Goal: Transaction & Acquisition: Purchase product/service

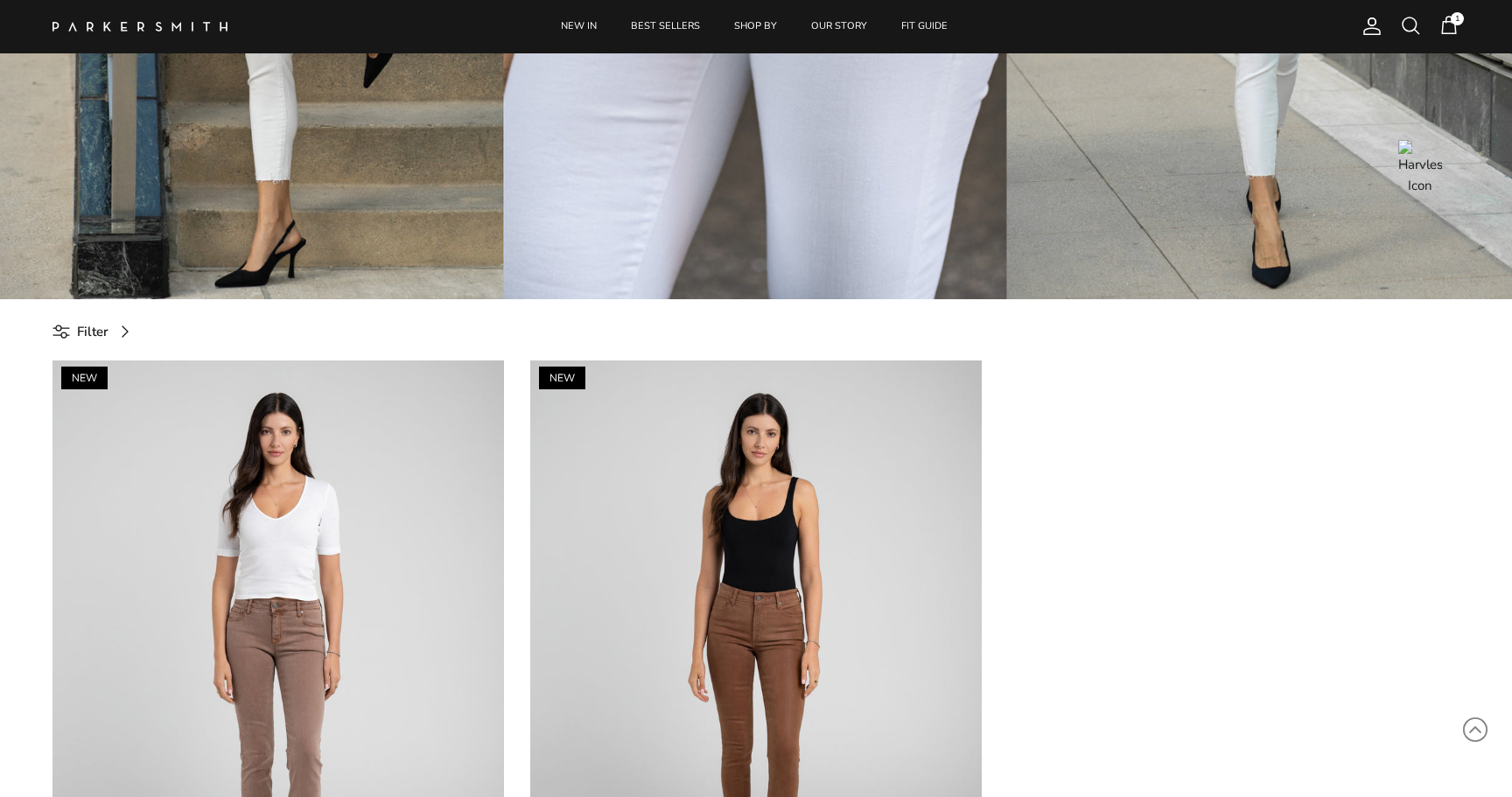
scroll to position [466, 0]
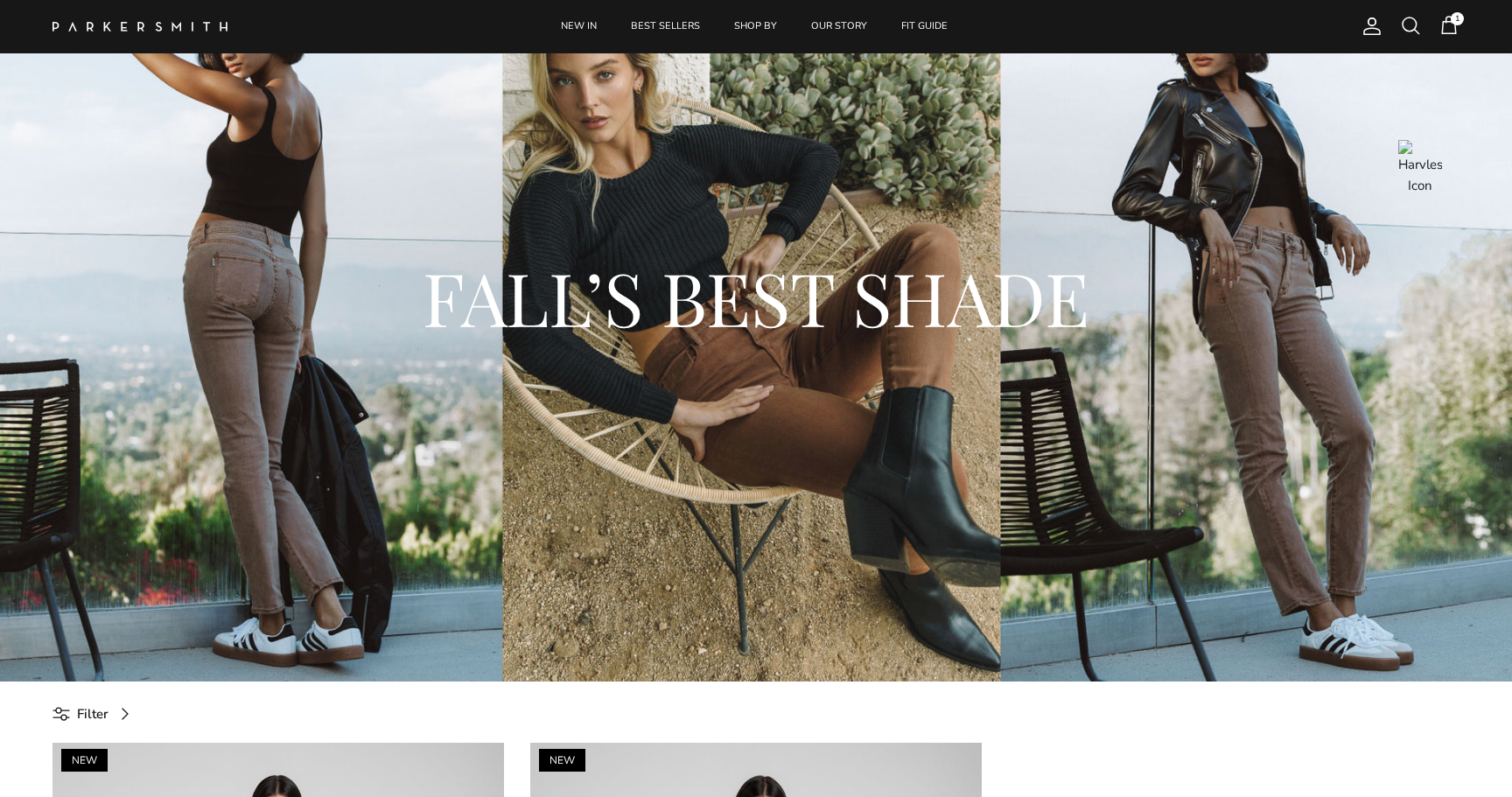
scroll to position [395, 0]
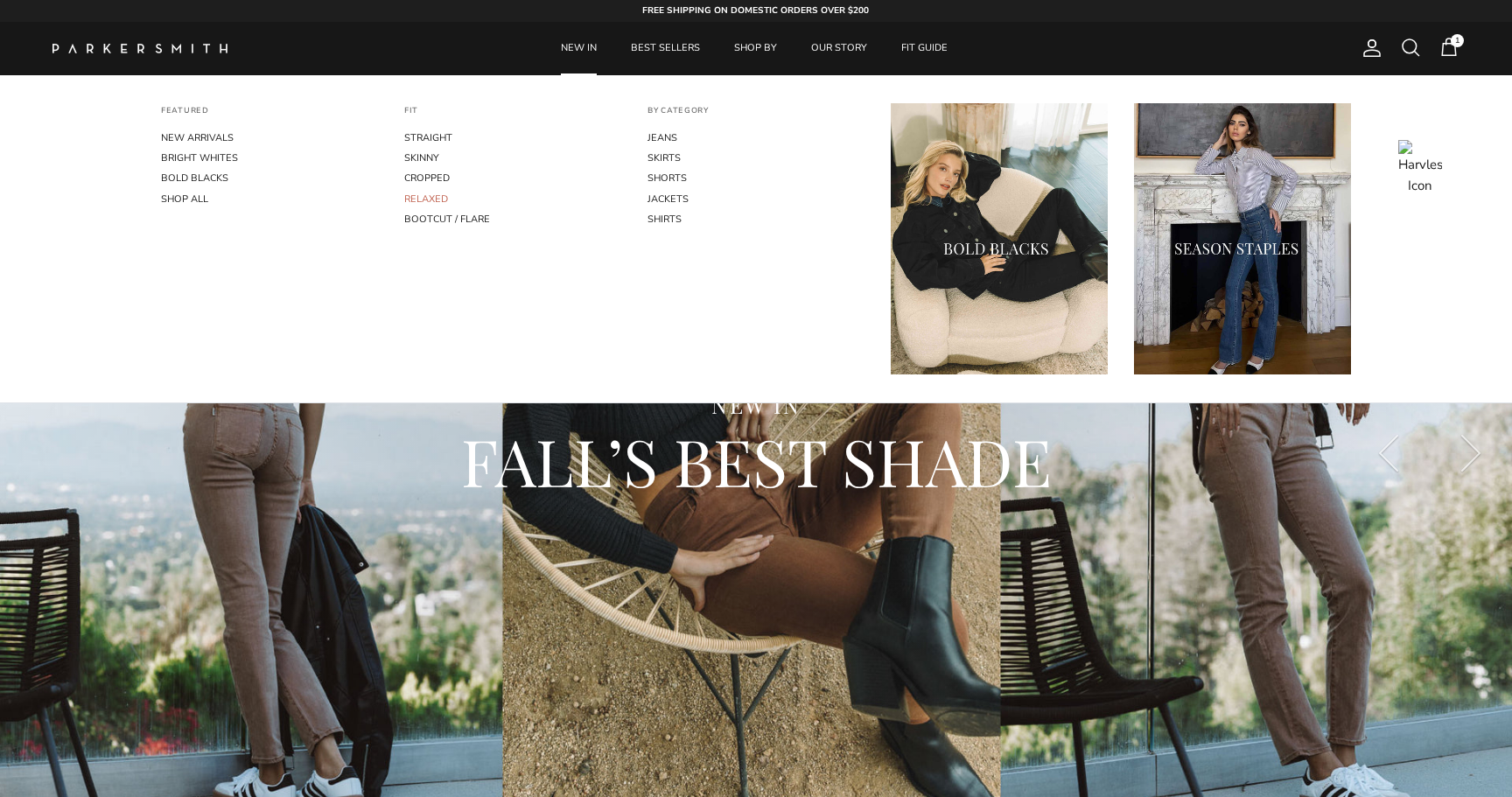
click at [435, 197] on link "RELAXED" at bounding box center [513, 199] width 217 height 20
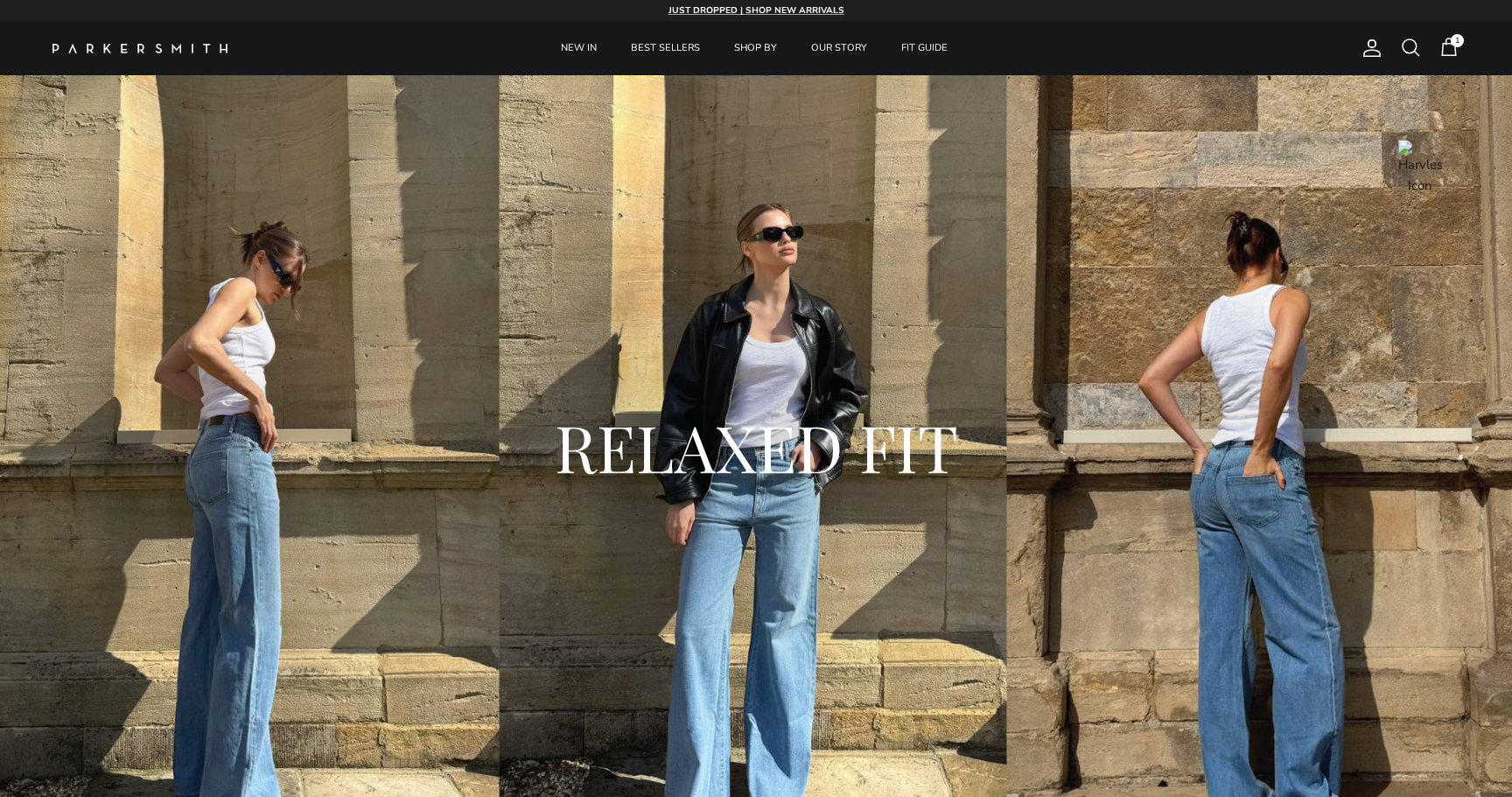
click at [1406, 52] on span at bounding box center [1410, 47] width 21 height 21
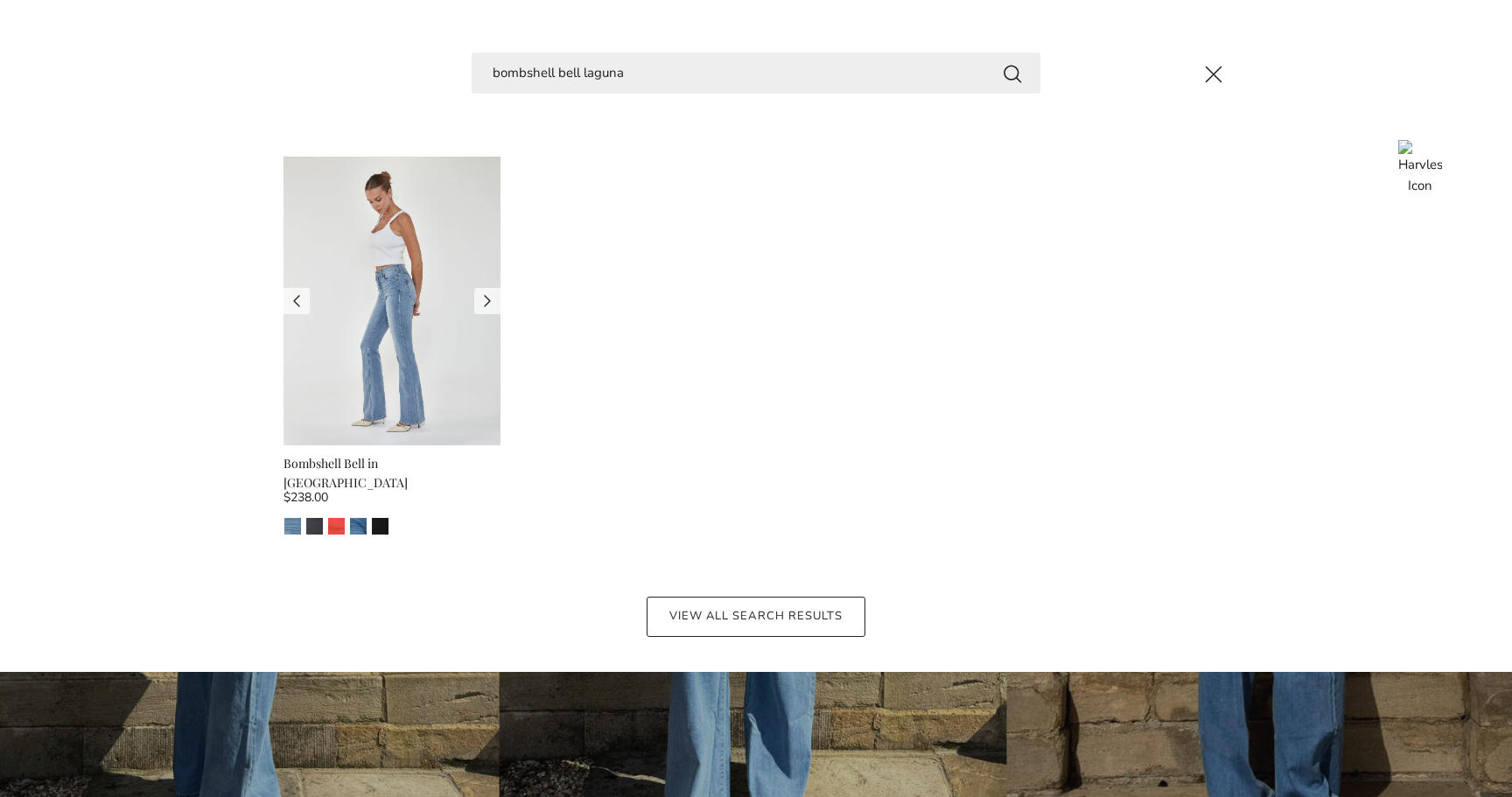
type input "bombshell bell laguna"
click at [375, 334] on img at bounding box center [392, 301] width 217 height 289
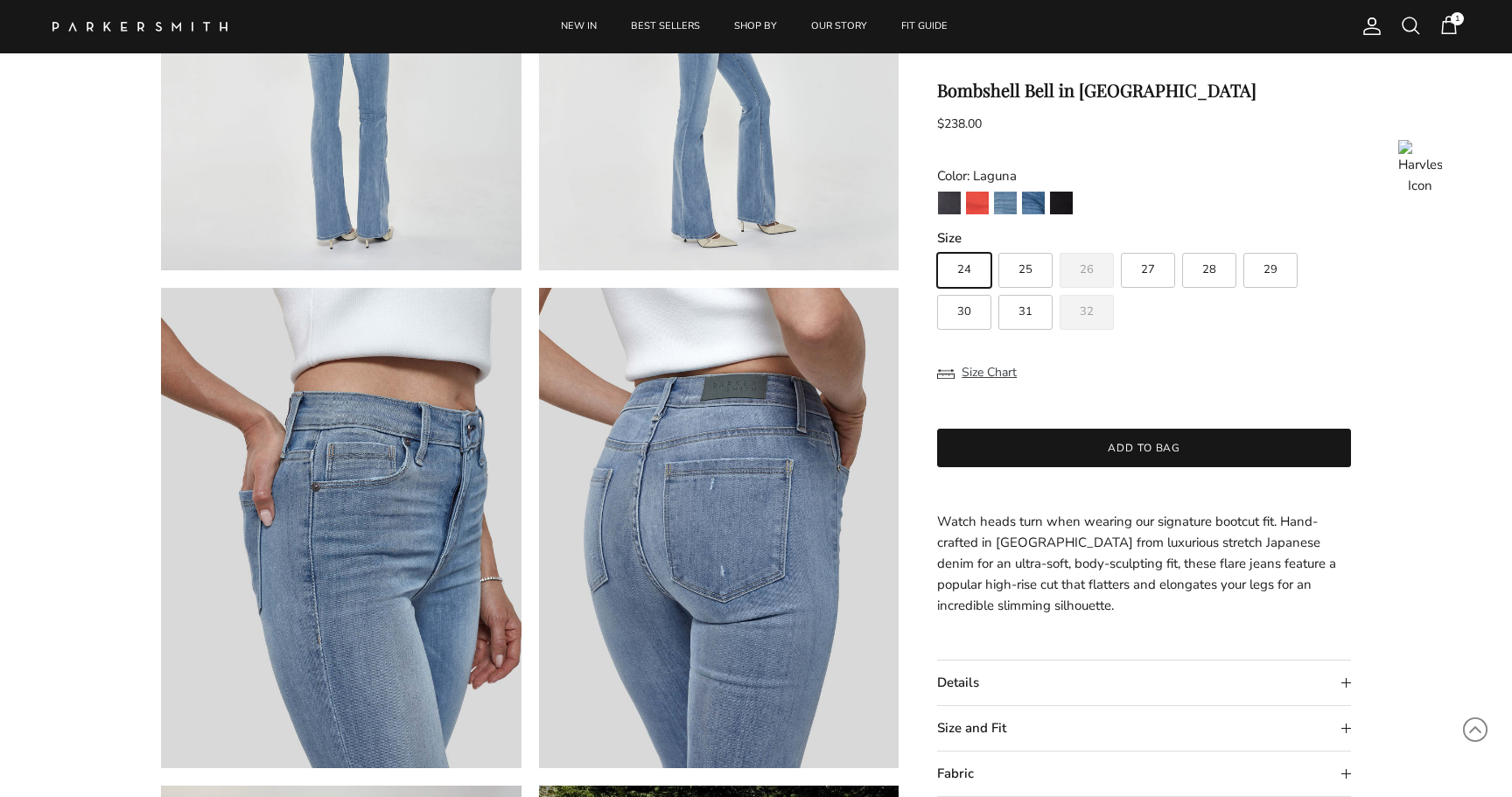
scroll to position [878, 0]
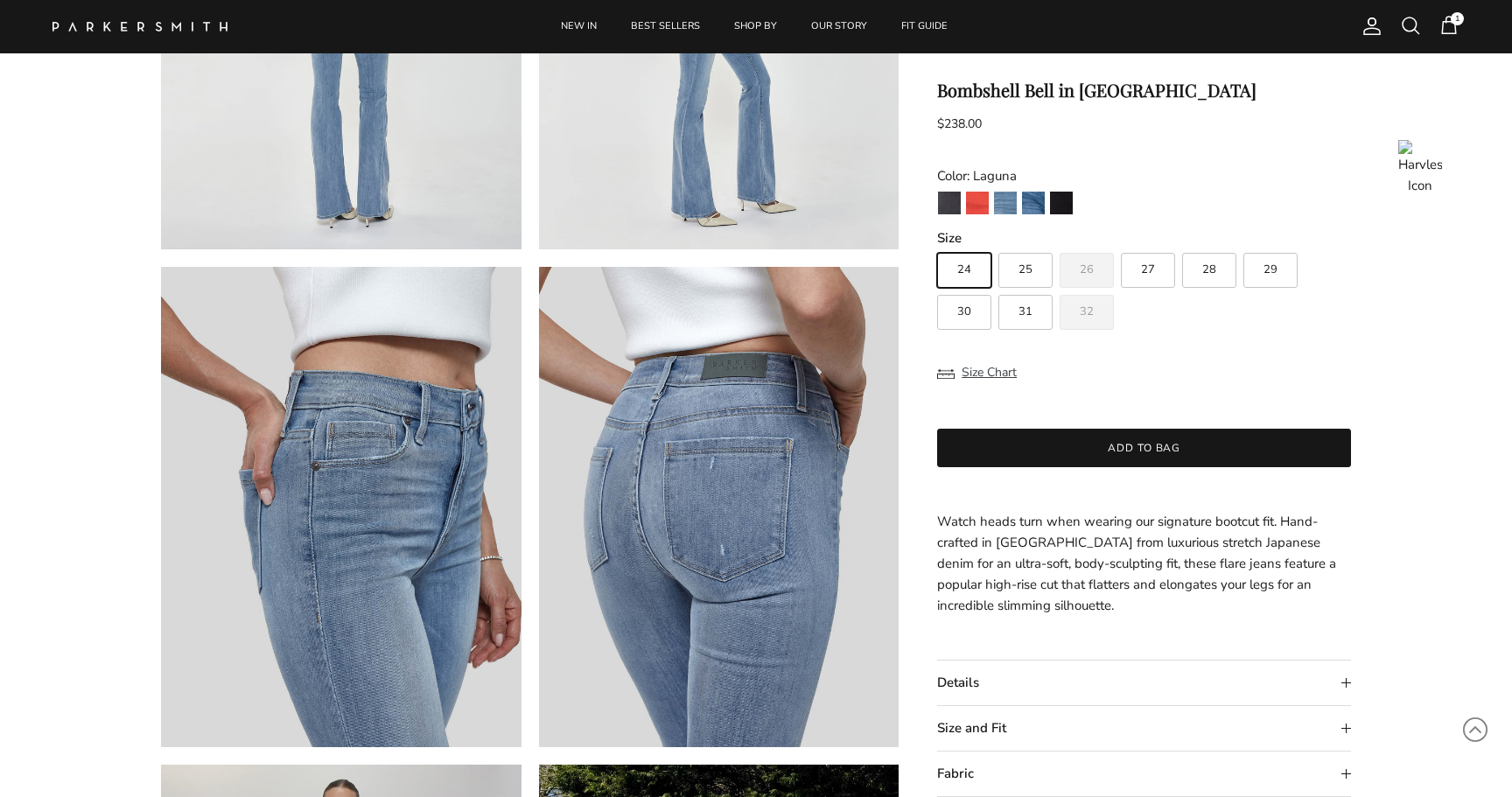
click at [1411, 32] on span at bounding box center [1410, 25] width 21 height 21
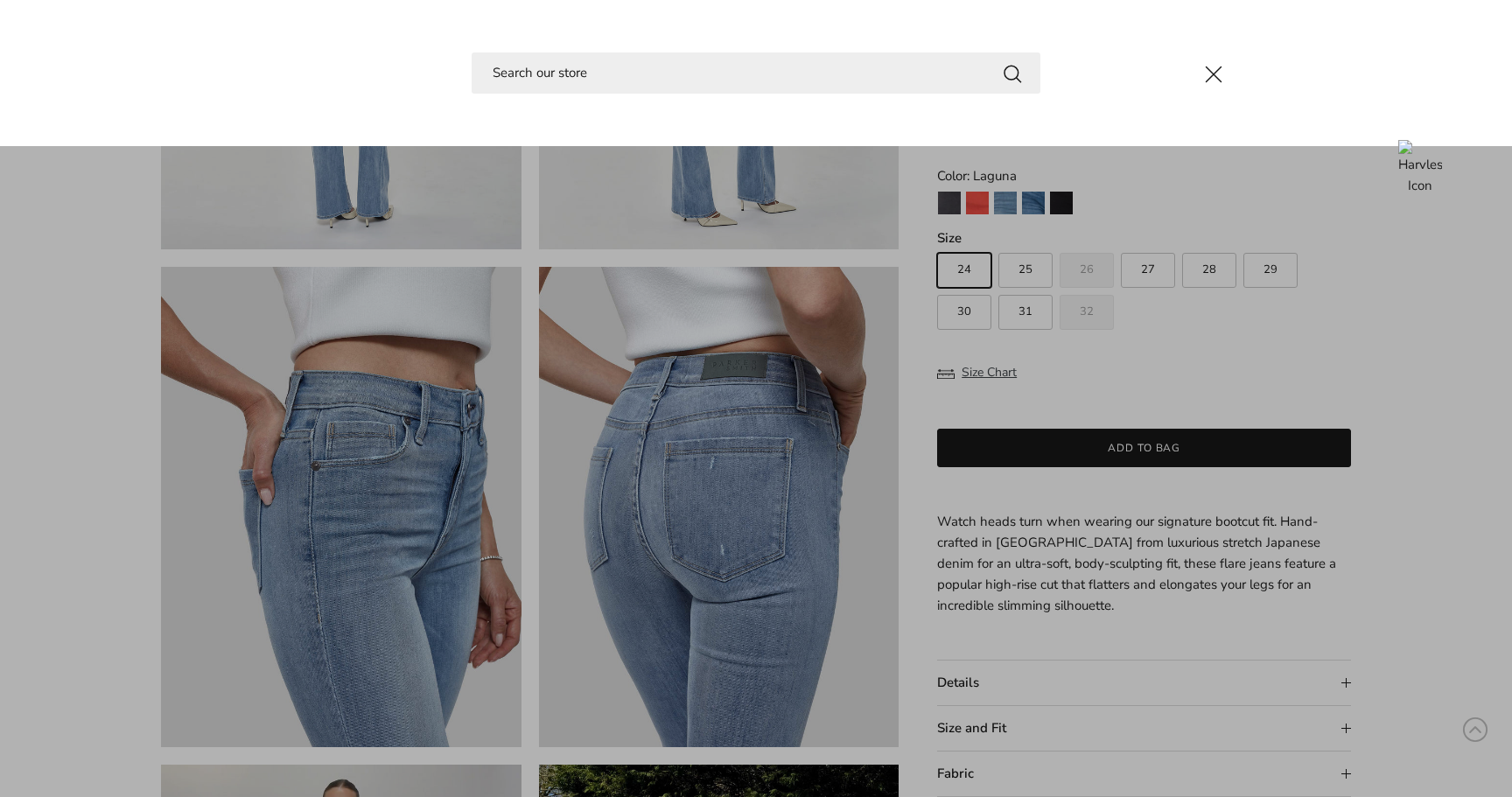
click at [980, 195] on link "Close" at bounding box center [756, 398] width 1512 height 797
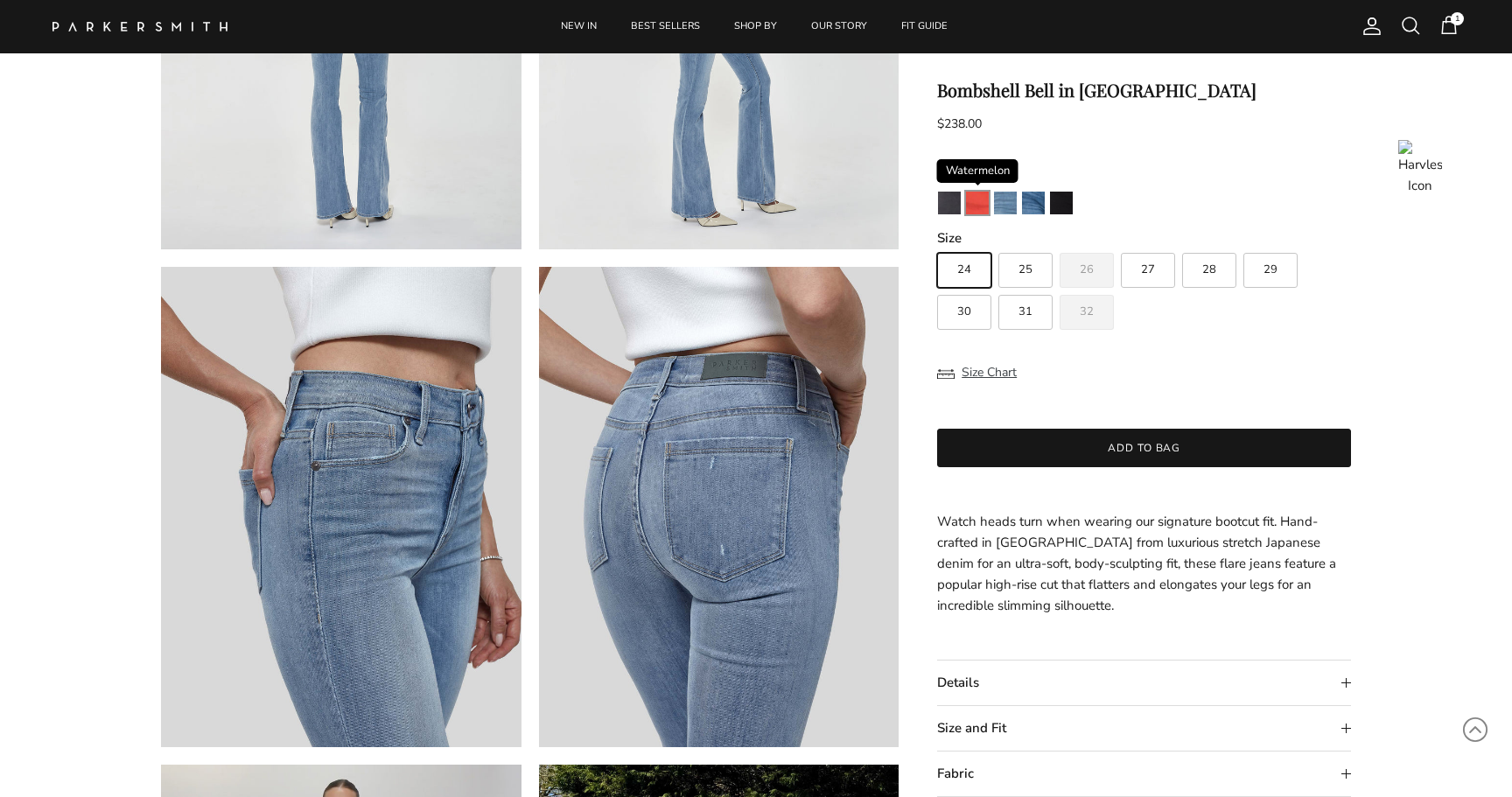
click at [980, 200] on img "Watermelon" at bounding box center [977, 202] width 22 height 22
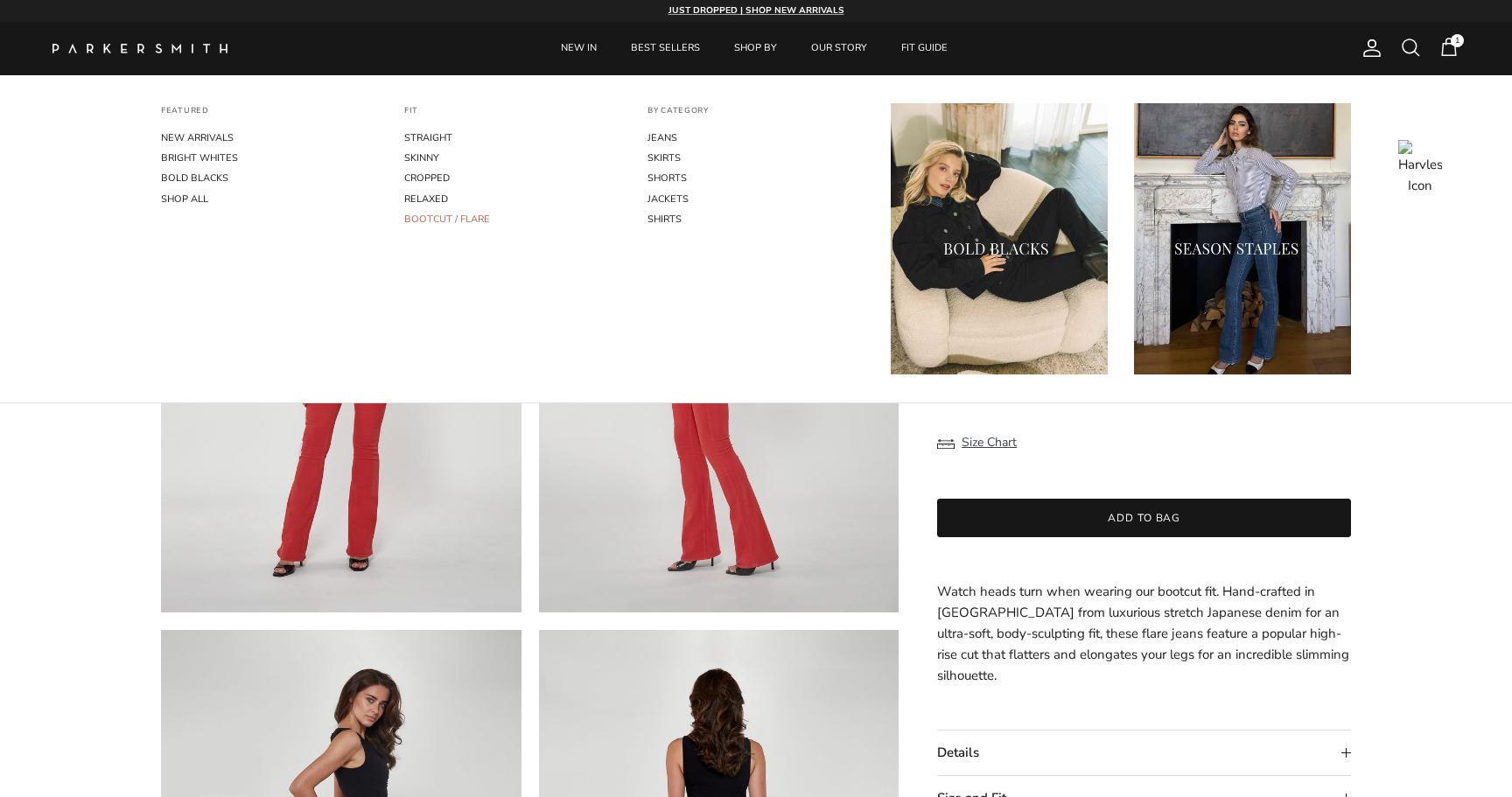
click at [441, 216] on link "BOOTCUT / FLARE" at bounding box center [513, 219] width 217 height 20
